Goal: Transaction & Acquisition: Download file/media

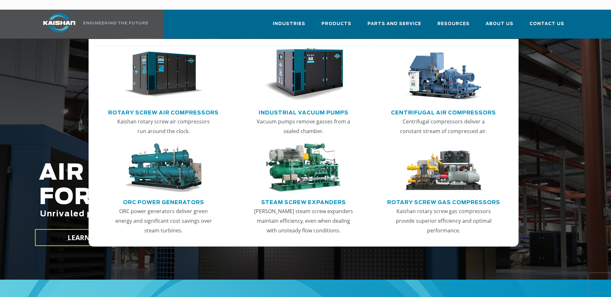
click at [179, 77] on img "Main menu" at bounding box center [163, 74] width 79 height 53
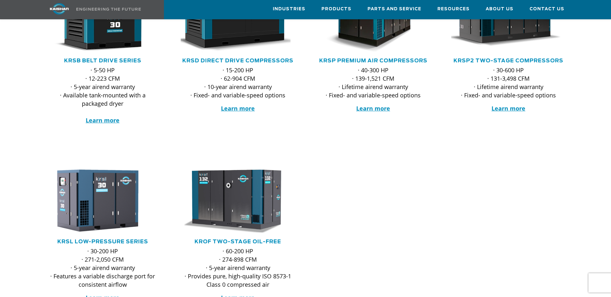
scroll to position [161, 0]
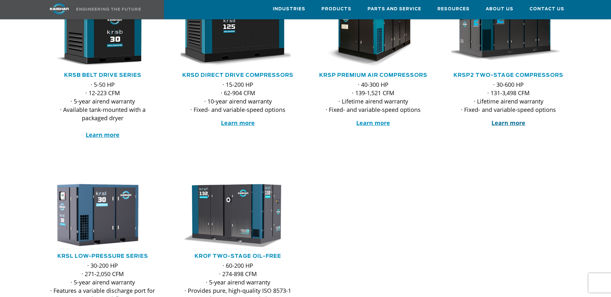
click at [497, 119] on strong "Learn more" at bounding box center [508, 123] width 34 height 8
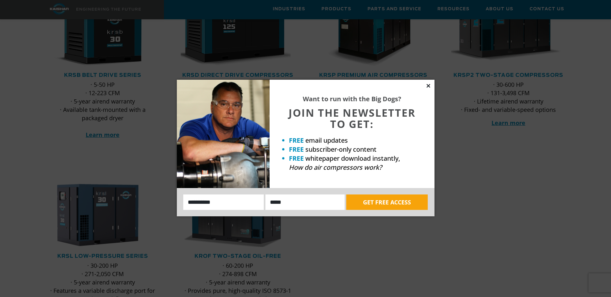
click at [429, 84] on icon at bounding box center [428, 86] width 6 height 6
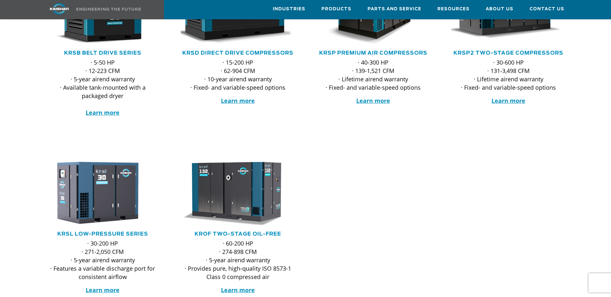
scroll to position [193, 0]
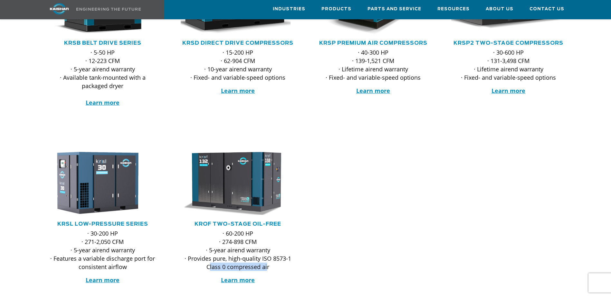
drag, startPoint x: 211, startPoint y: 257, endPoint x: 267, endPoint y: 259, distance: 55.4
click at [267, 259] on p "· 60-200 HP · 274-898 CFM · 5-year airend warranty · Provides pure, high-qualit…" at bounding box center [238, 251] width 115 height 42
drag, startPoint x: 267, startPoint y: 259, endPoint x: 268, endPoint y: 249, distance: 9.8
click at [262, 258] on p "· 60-200 HP · 274-898 CFM · 5-year airend warranty · Provides pure, high-qualit…" at bounding box center [238, 251] width 115 height 42
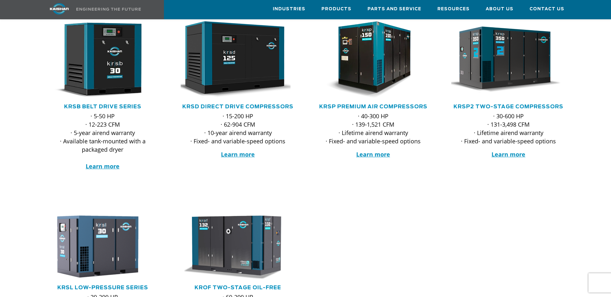
scroll to position [129, 0]
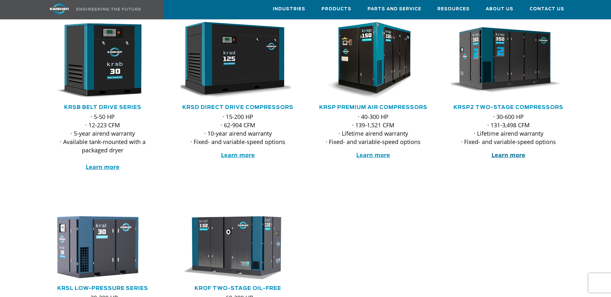
click at [510, 151] on strong "Learn more" at bounding box center [508, 155] width 34 height 8
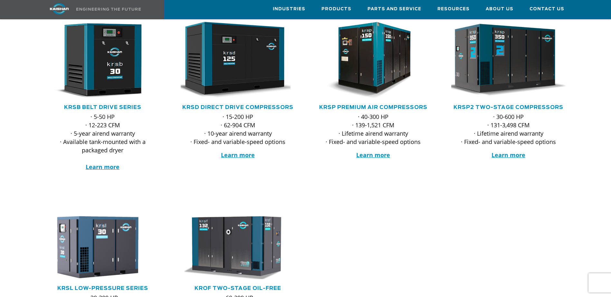
click at [516, 74] on img at bounding box center [503, 60] width 126 height 85
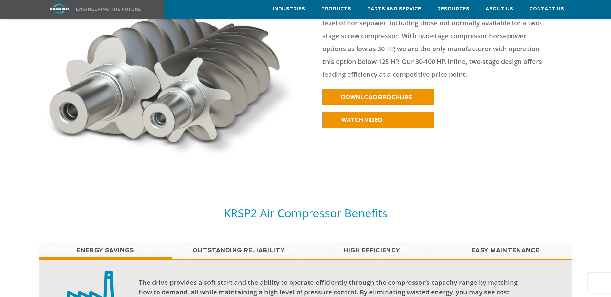
scroll to position [290, 0]
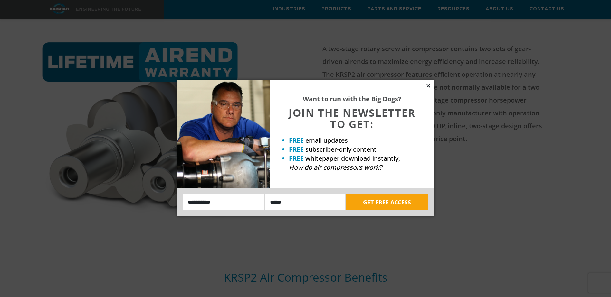
click at [429, 84] on icon at bounding box center [428, 86] width 6 height 6
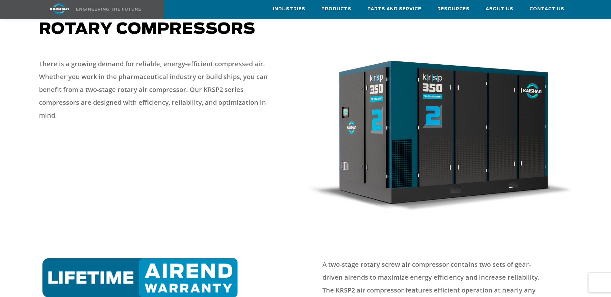
scroll to position [0, 0]
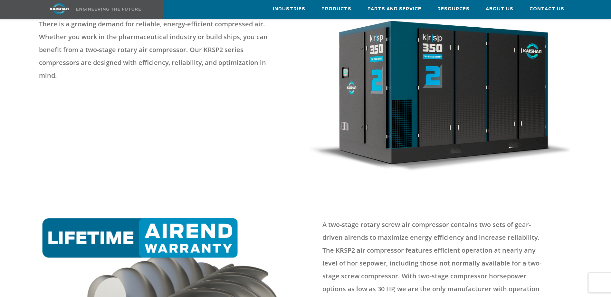
scroll to position [193, 0]
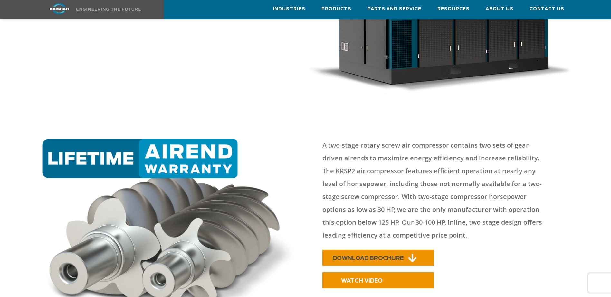
click at [376, 256] on span "DOWNLOAD BROCHURE" at bounding box center [368, 258] width 71 height 5
